Goal: Transaction & Acquisition: Download file/media

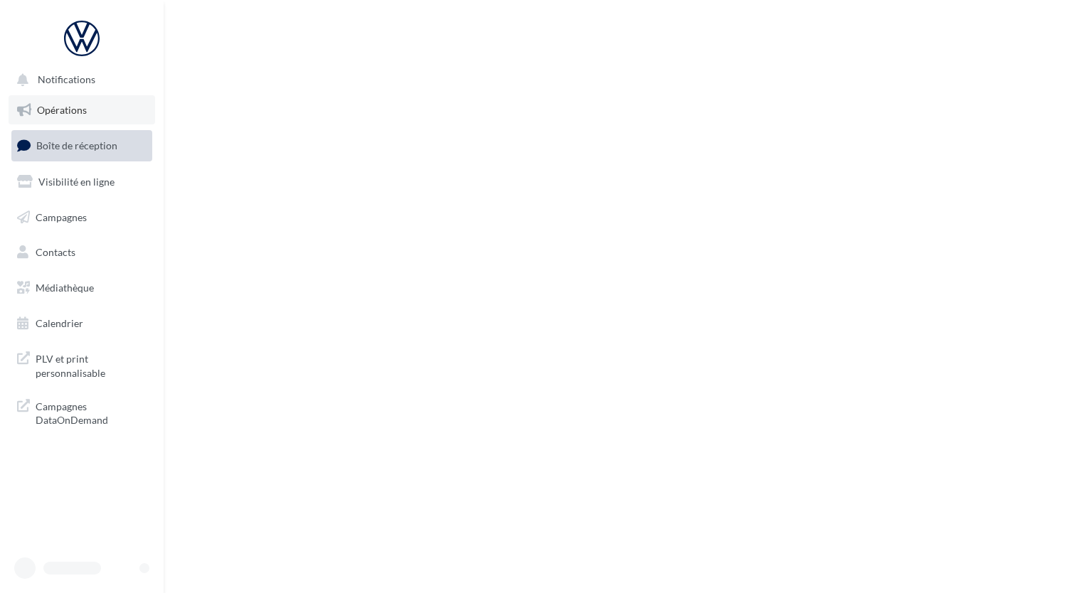
click at [97, 117] on link "Opérations" at bounding box center [82, 110] width 146 height 30
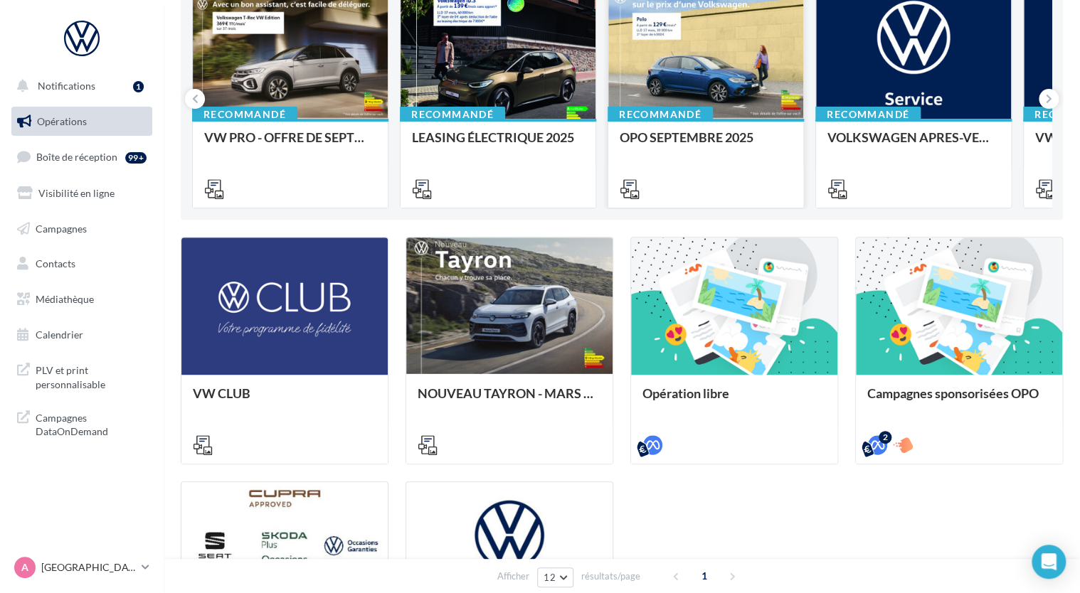
scroll to position [71, 0]
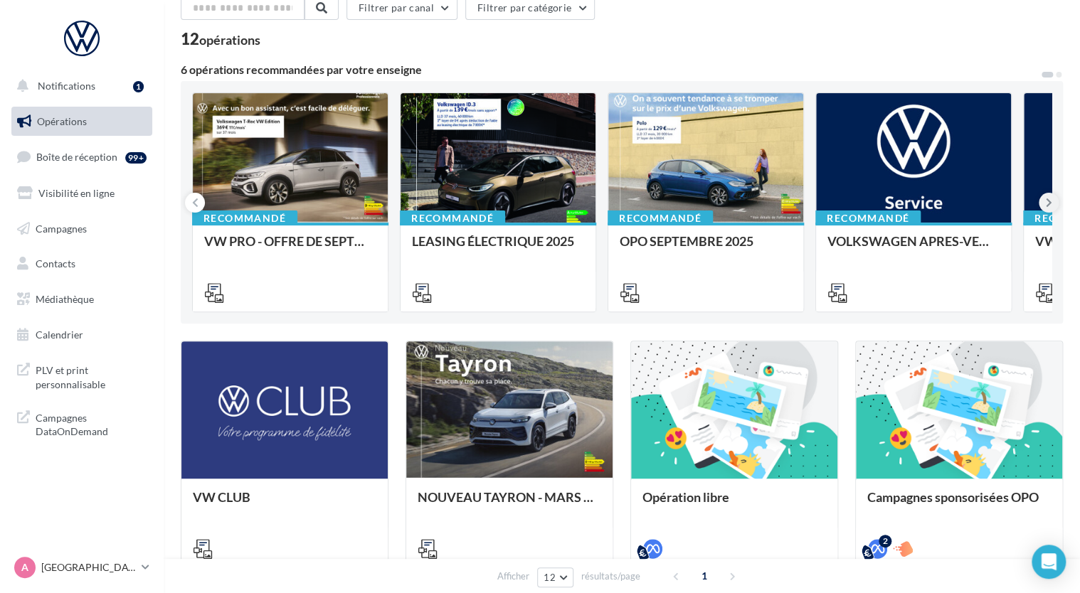
click at [1047, 201] on icon at bounding box center [1048, 203] width 6 height 14
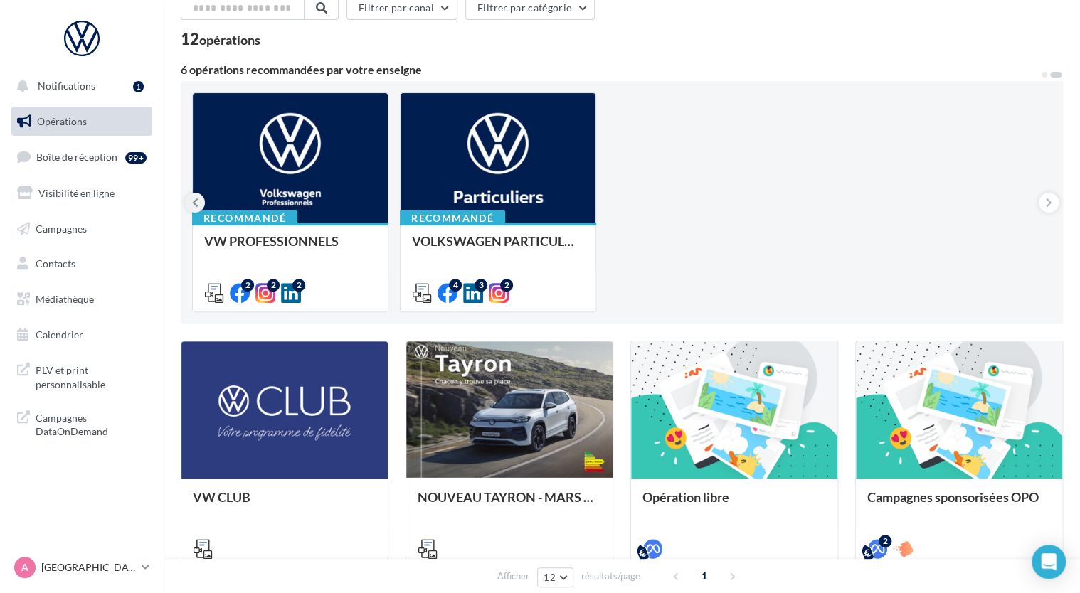
click at [193, 204] on icon at bounding box center [195, 203] width 6 height 14
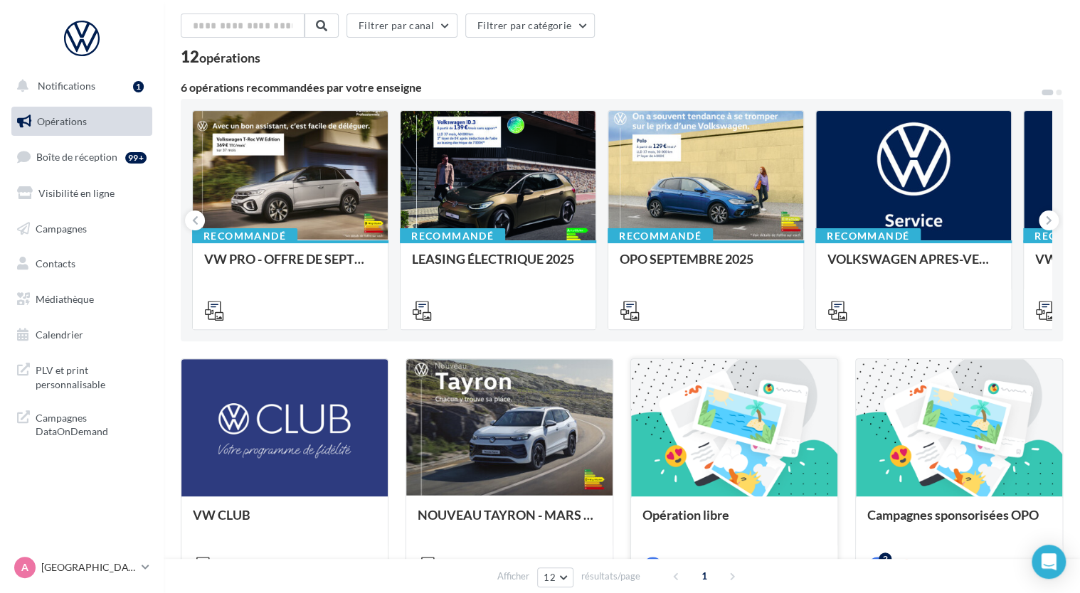
scroll to position [53, 0]
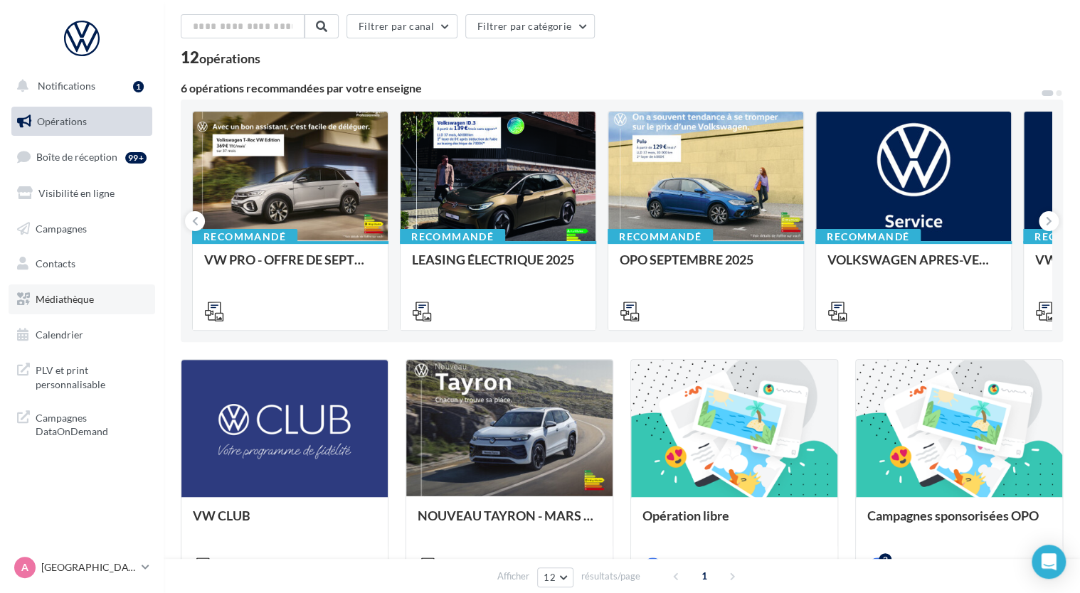
click at [58, 284] on link "Médiathèque" at bounding box center [82, 299] width 146 height 30
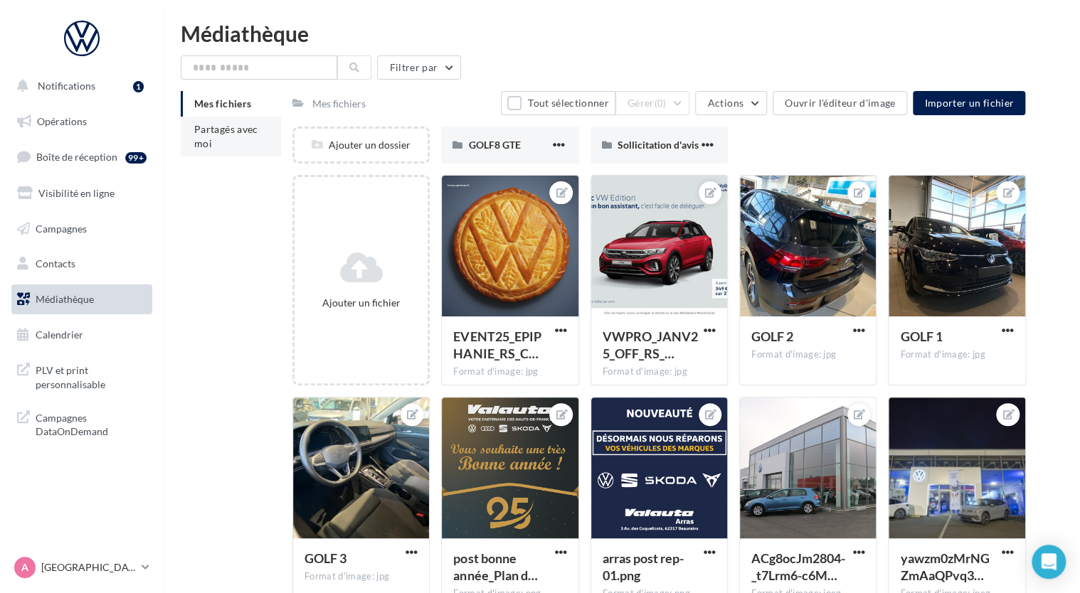
click at [220, 132] on span "Partagés avec moi" at bounding box center [226, 136] width 64 height 26
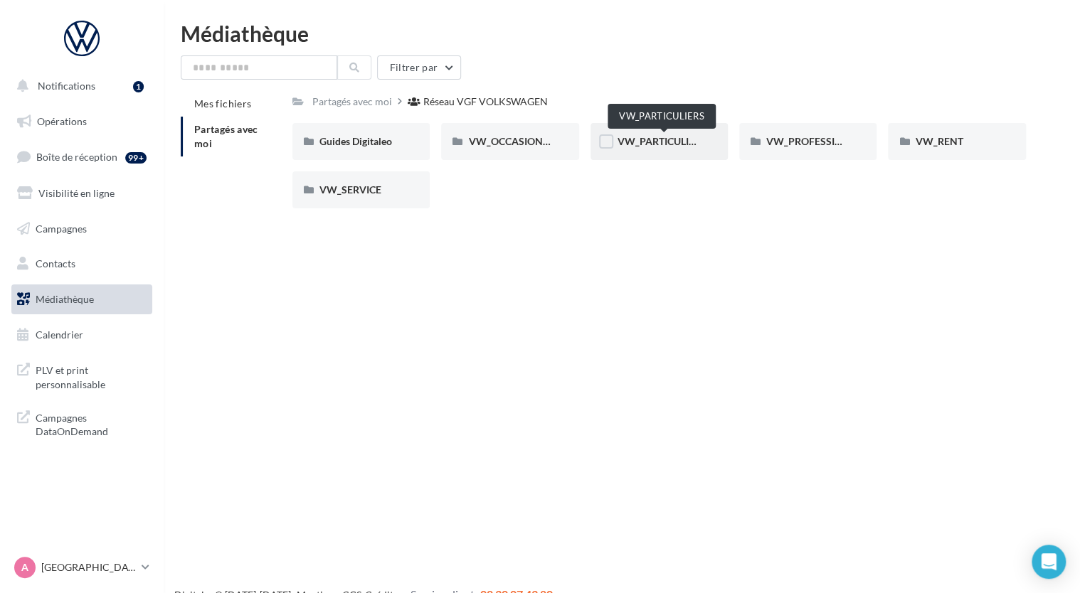
click at [687, 144] on span "VW_PARTICULIERS" at bounding box center [661, 141] width 89 height 12
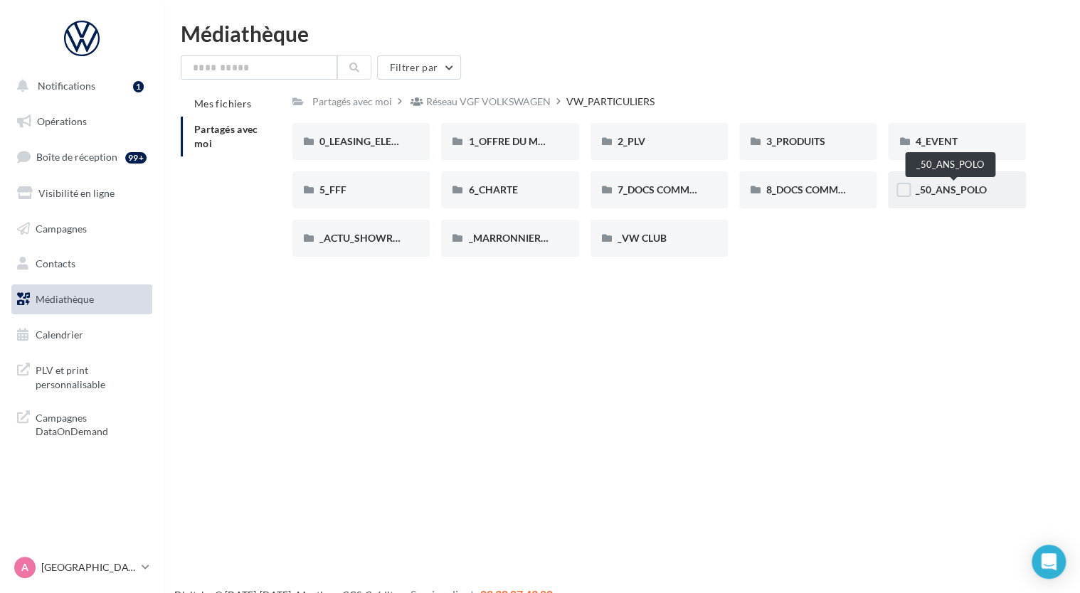
click at [958, 189] on span "_50_ANS_POLO" at bounding box center [950, 189] width 71 height 12
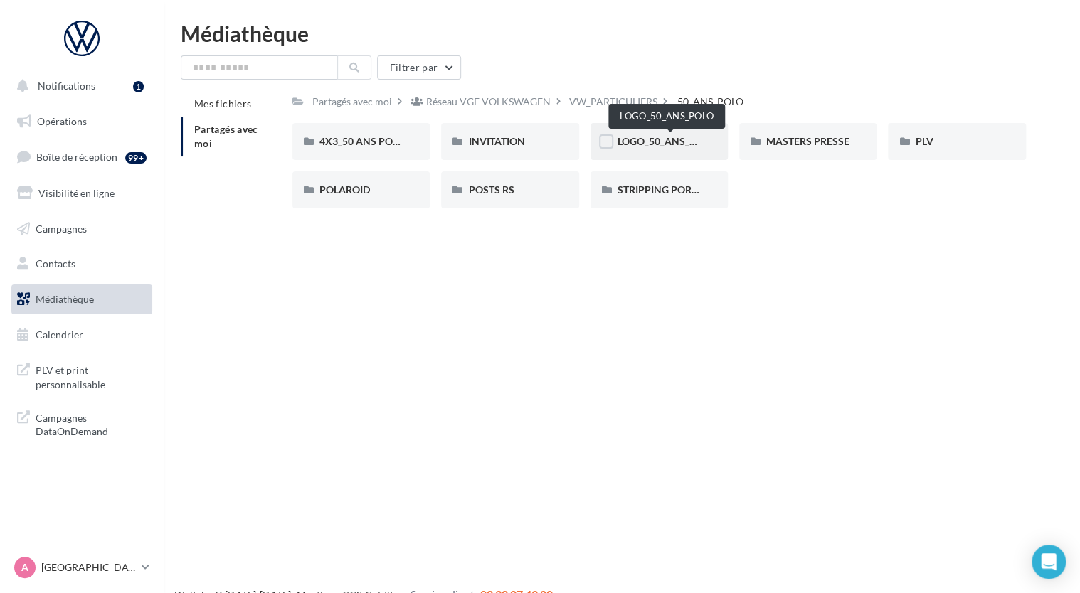
click at [670, 141] on span "LOGO_50_ANS_POLO" at bounding box center [666, 141] width 98 height 12
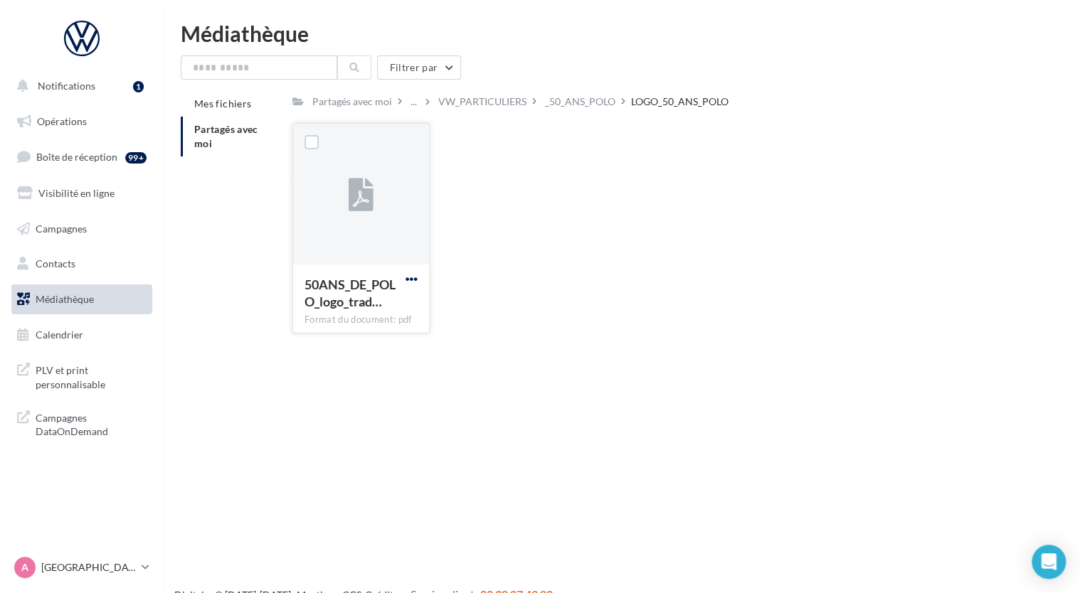
click at [410, 277] on span "button" at bounding box center [411, 279] width 12 height 12
click at [327, 301] on button "Télécharger" at bounding box center [349, 307] width 142 height 37
click at [595, 105] on div "_50_ANS_POLO" at bounding box center [580, 102] width 70 height 14
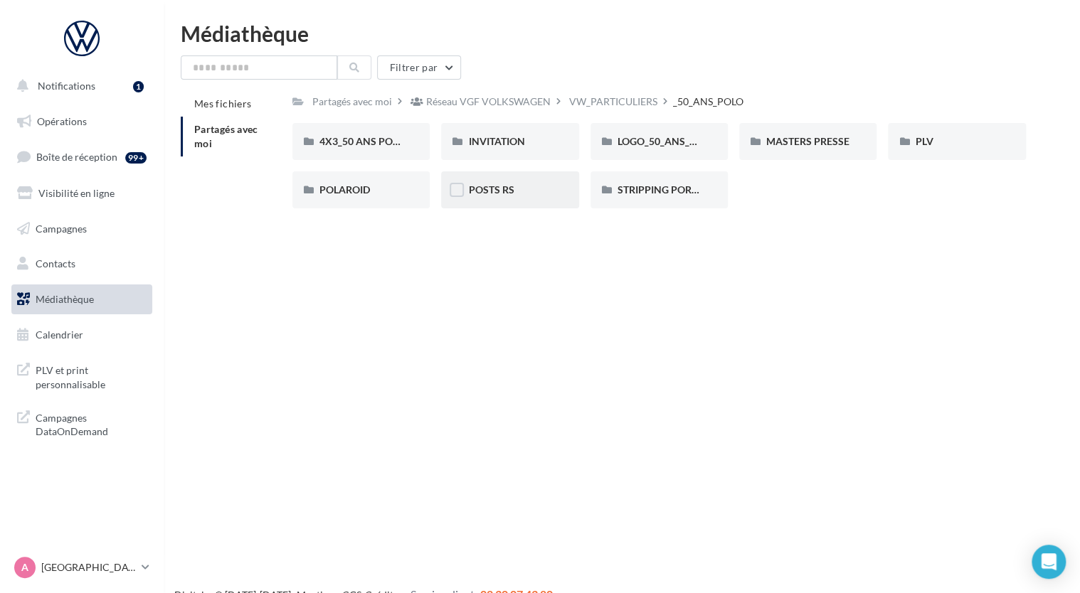
click at [499, 198] on div "POSTS RS" at bounding box center [509, 189] width 137 height 37
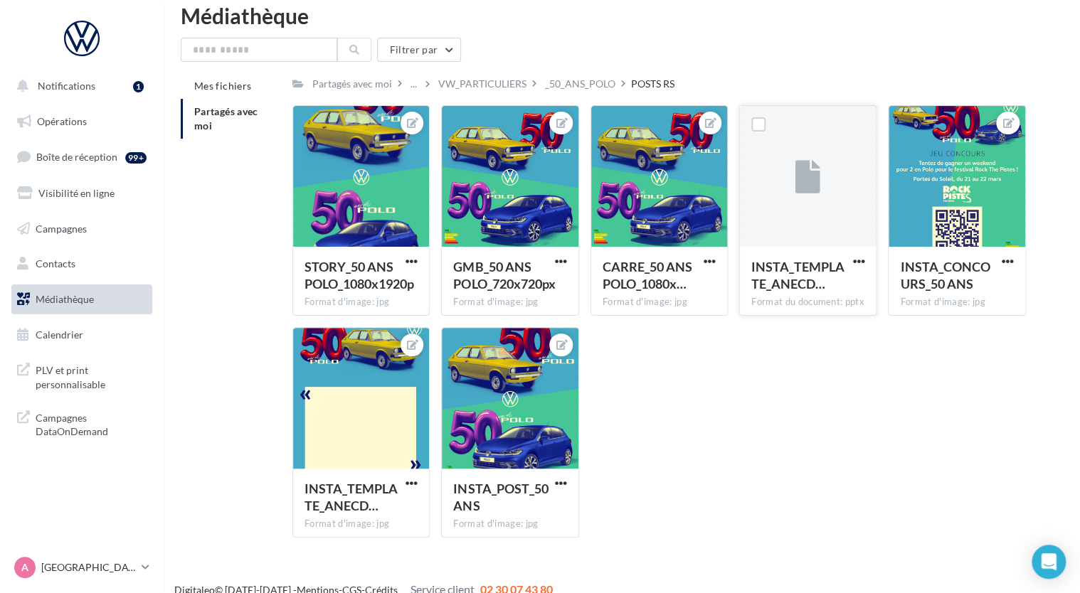
scroll to position [35, 0]
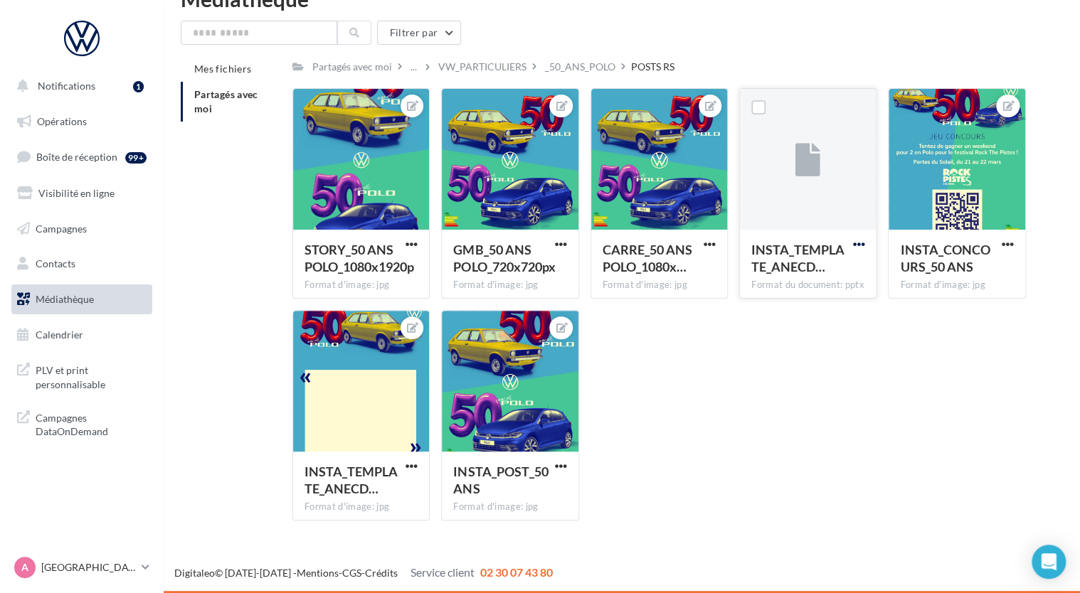
click at [856, 238] on span "button" at bounding box center [858, 244] width 12 height 12
click at [796, 272] on button "Télécharger" at bounding box center [796, 272] width 142 height 37
click at [787, 420] on div "STORY_50 ANS POLO_1080x1920p Format d'image: jpg STORY_50 ANS POLO_1080x1920p G…" at bounding box center [664, 310] width 745 height 444
click at [615, 70] on div "_50_ANS_POLO" at bounding box center [580, 67] width 70 height 14
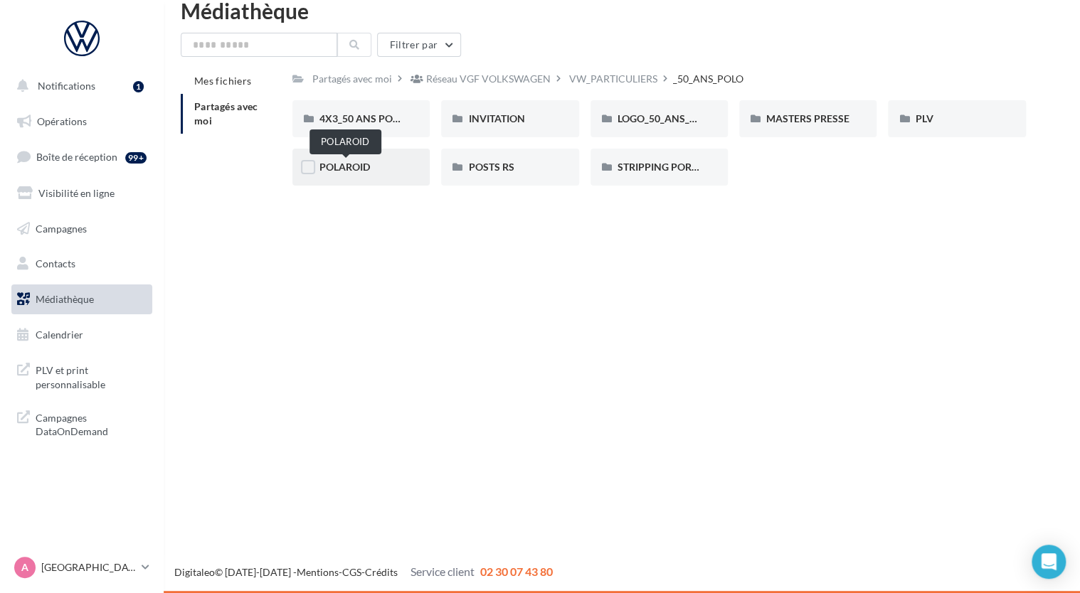
click at [353, 170] on span "POLAROID" at bounding box center [344, 167] width 50 height 12
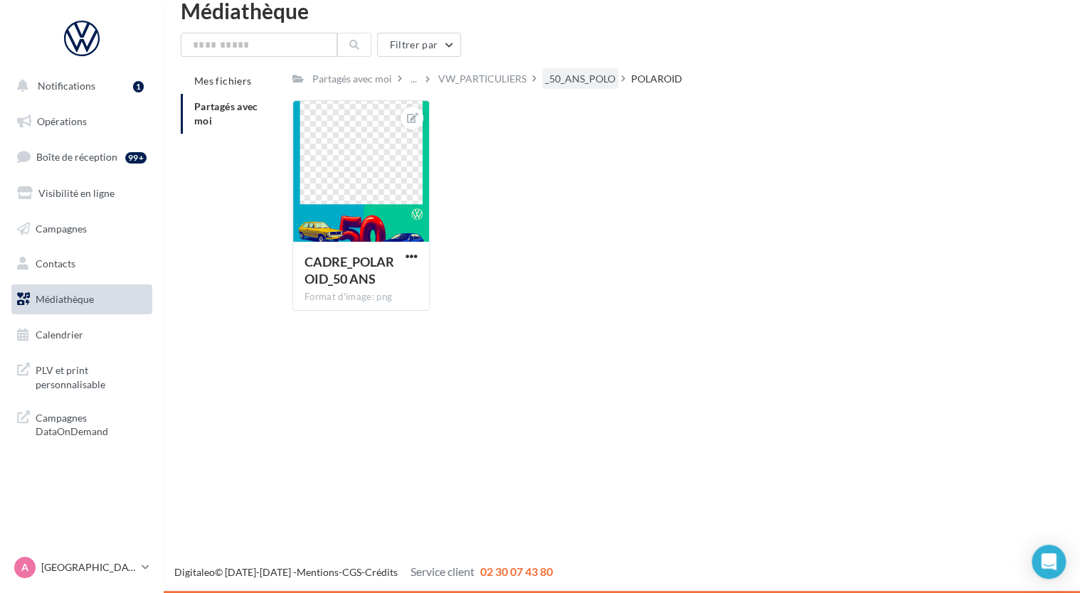
click at [602, 75] on div "_50_ANS_POLO" at bounding box center [580, 79] width 70 height 14
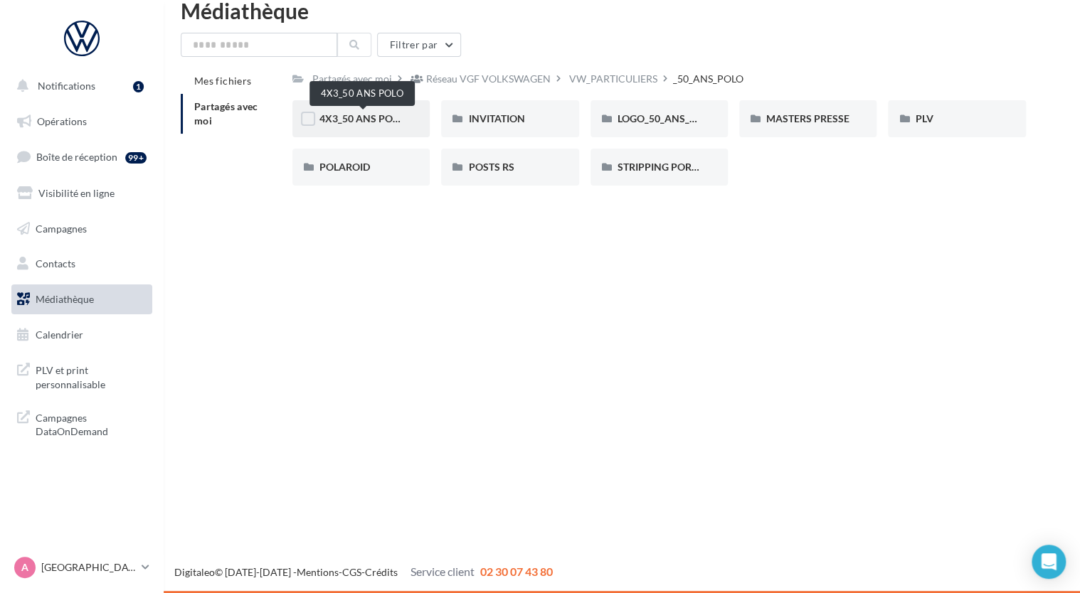
click at [361, 121] on span "4X3_50 ANS POLO" at bounding box center [361, 118] width 85 height 12
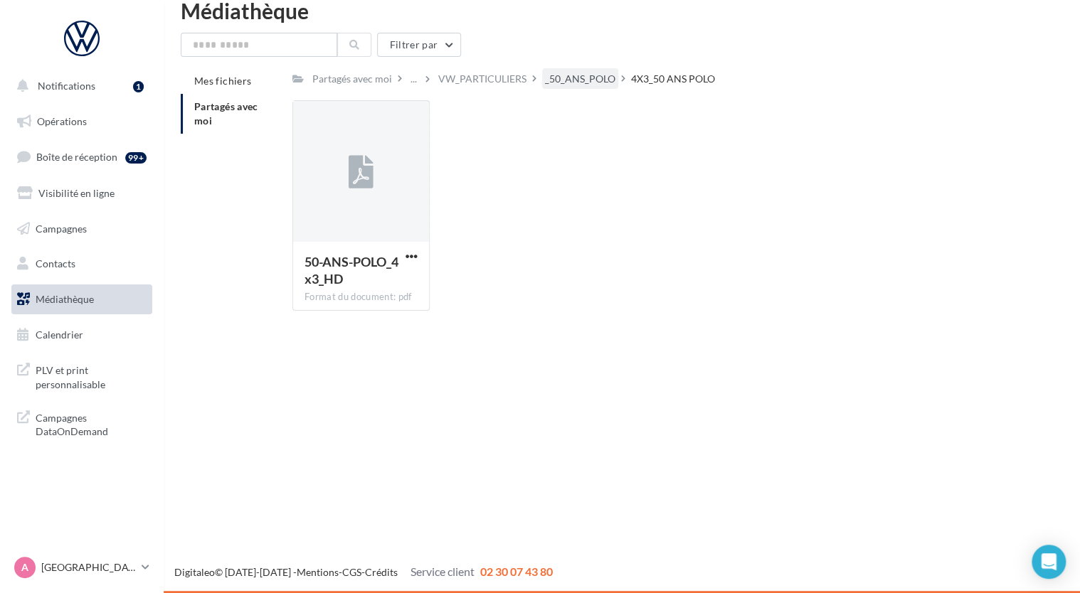
click at [615, 82] on div "_50_ANS_POLO" at bounding box center [580, 79] width 70 height 14
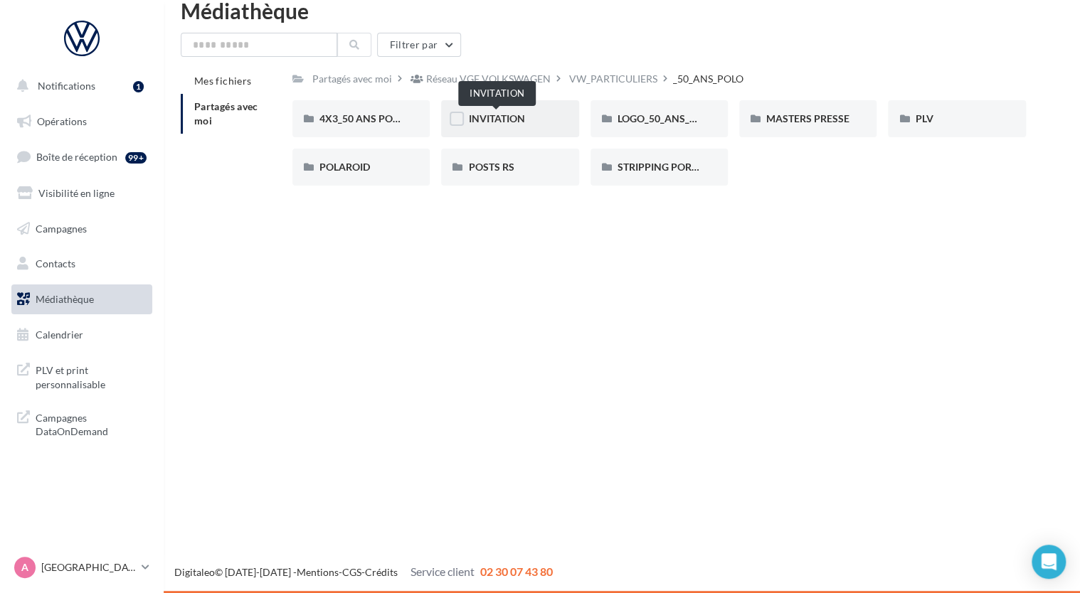
click at [500, 121] on span "INVITATION" at bounding box center [496, 118] width 56 height 12
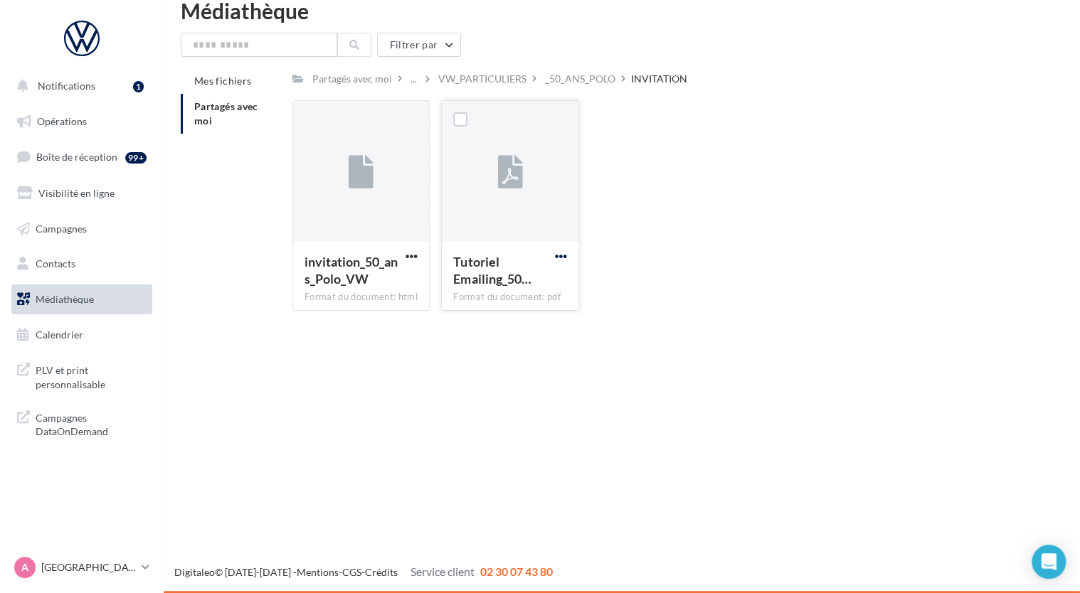
click at [558, 256] on span "button" at bounding box center [561, 256] width 12 height 12
click at [538, 294] on button "Télécharger" at bounding box center [498, 284] width 142 height 37
